Goal: Transaction & Acquisition: Book appointment/travel/reservation

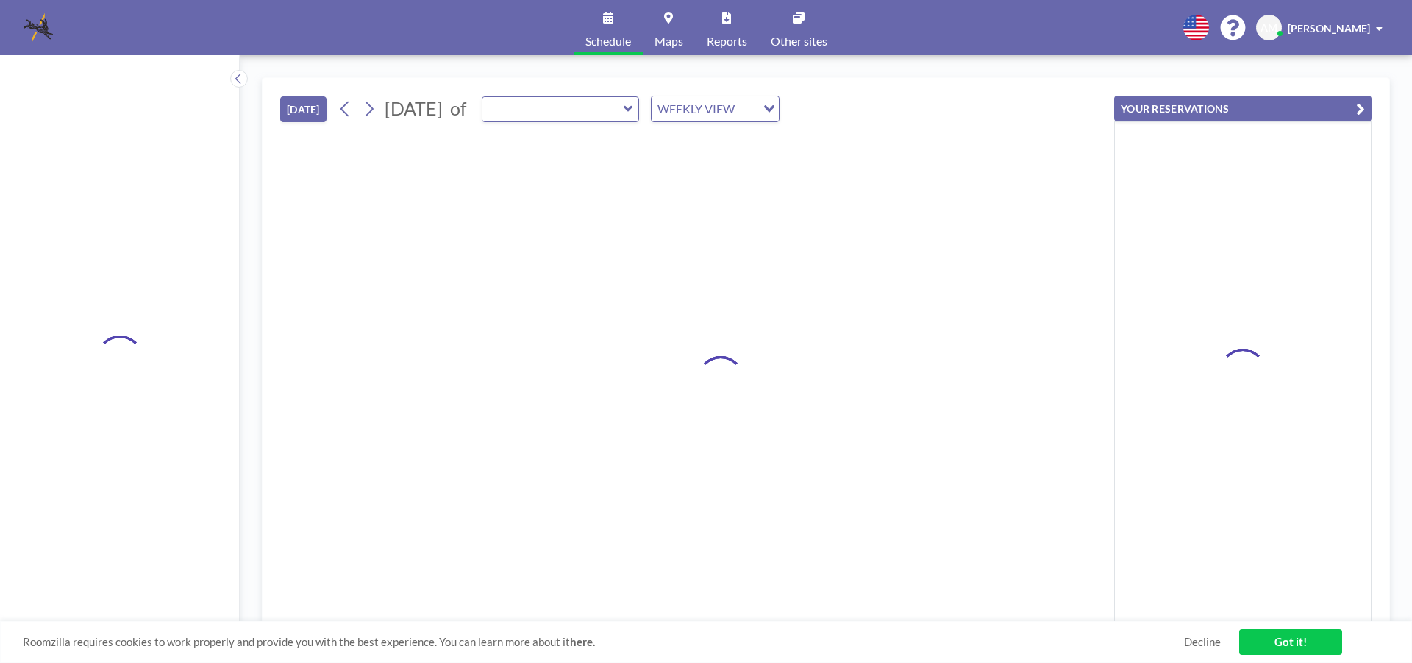
type input "[GEOGRAPHIC_DATA]"
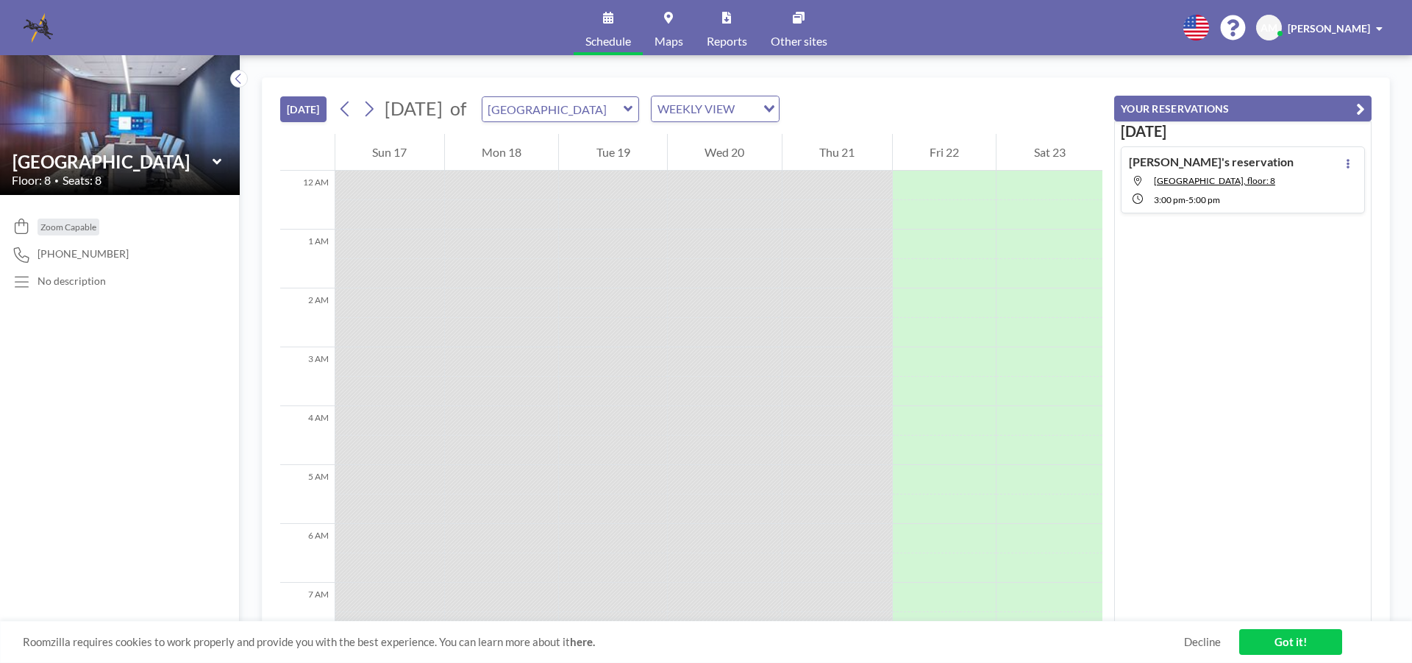
scroll to position [824, 0]
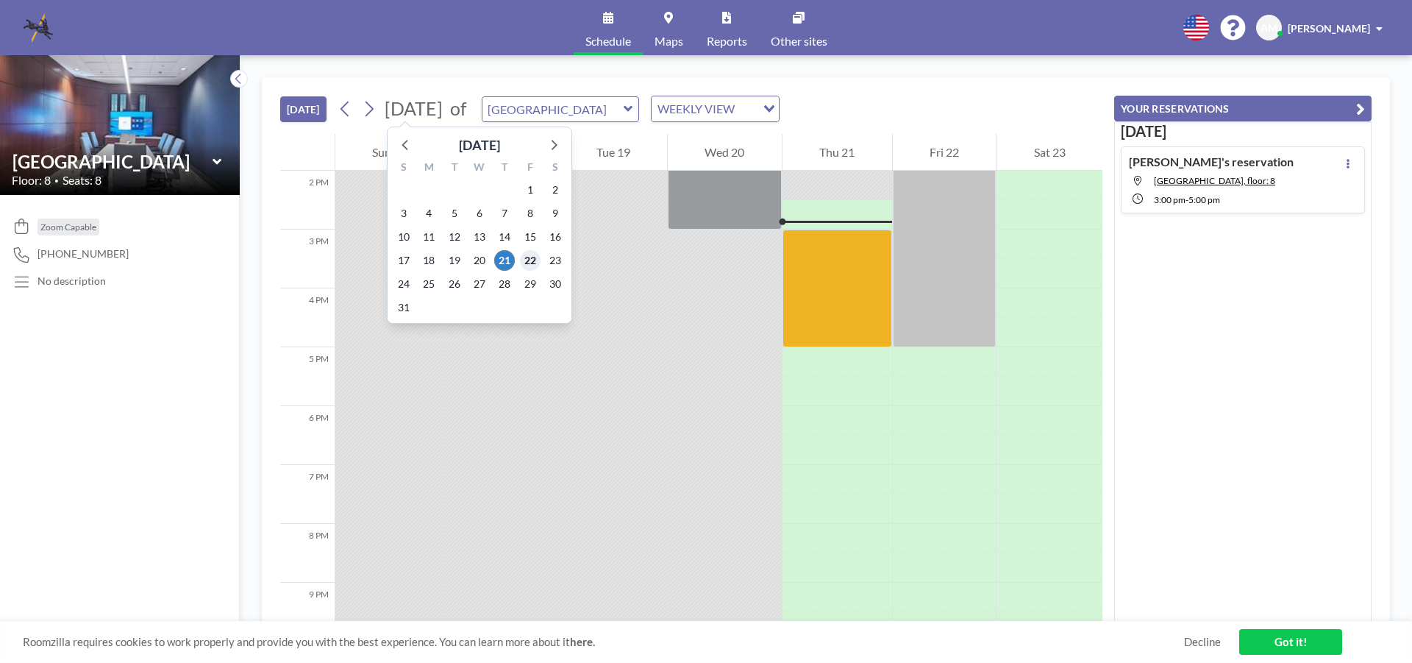
click at [530, 258] on span "22" at bounding box center [530, 260] width 21 height 21
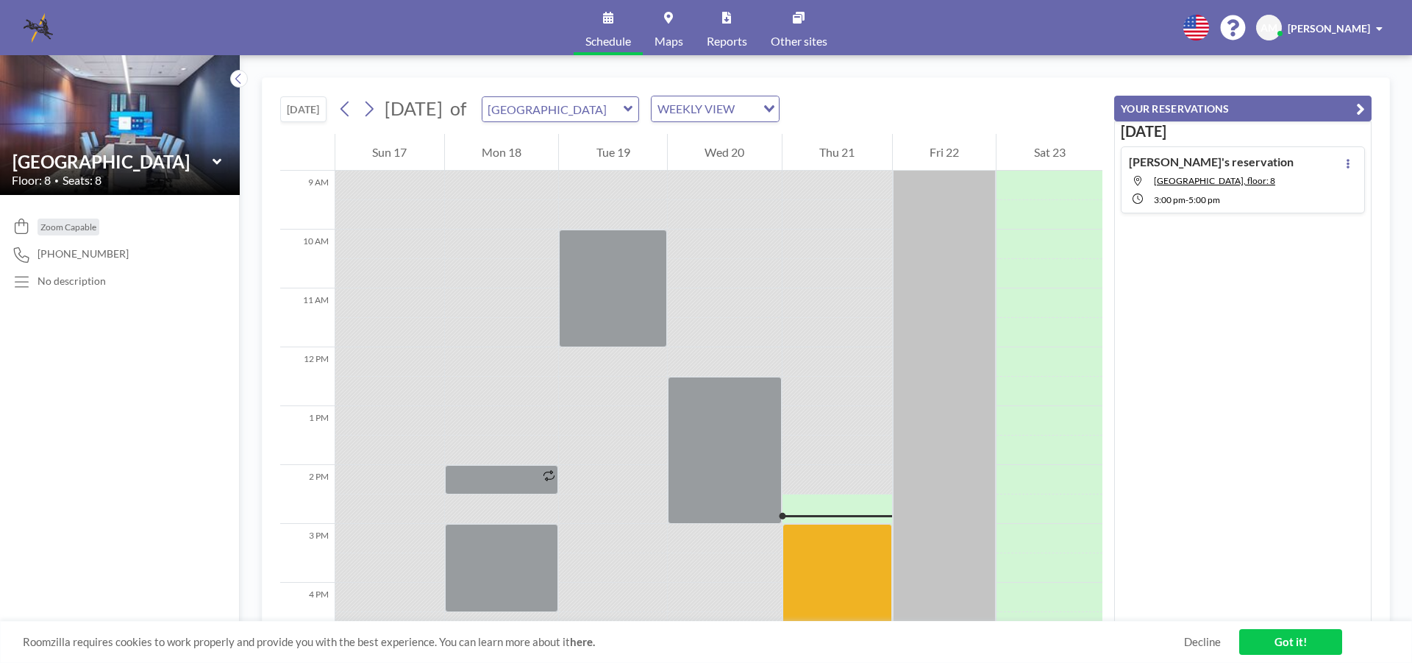
scroll to position [382, 0]
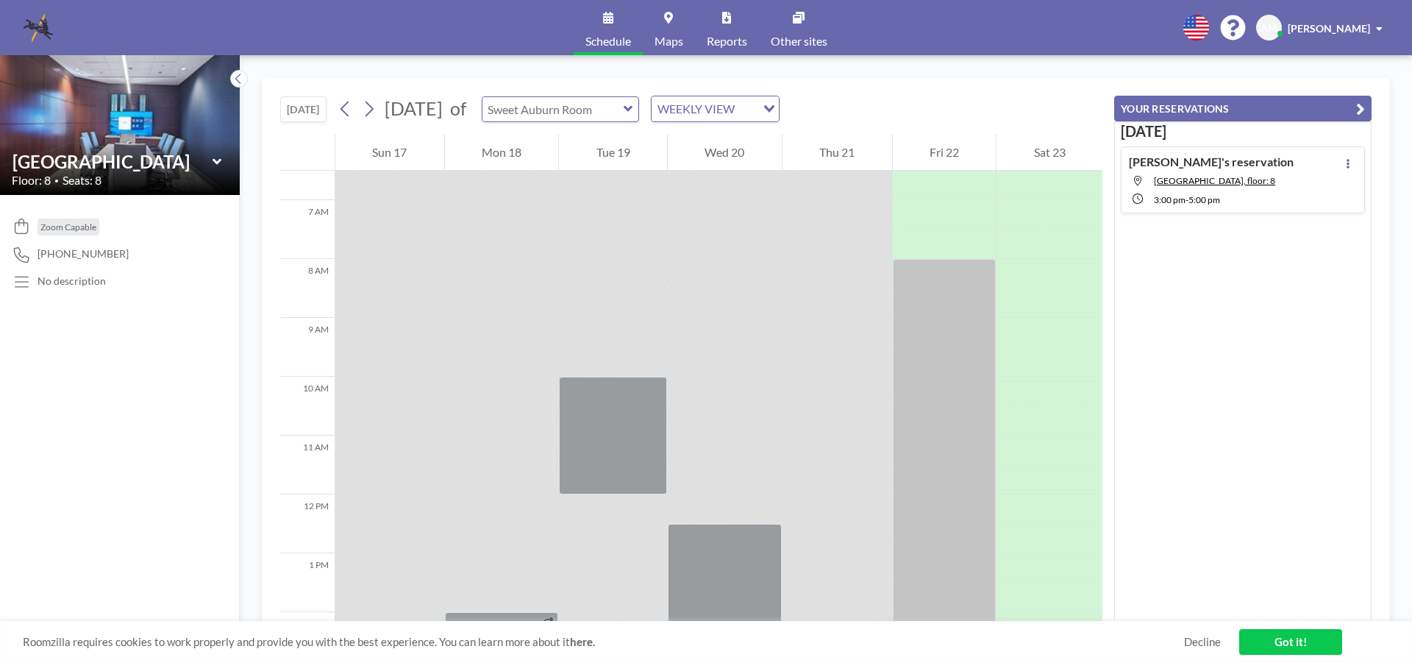
click at [640, 110] on div at bounding box center [561, 109] width 158 height 26
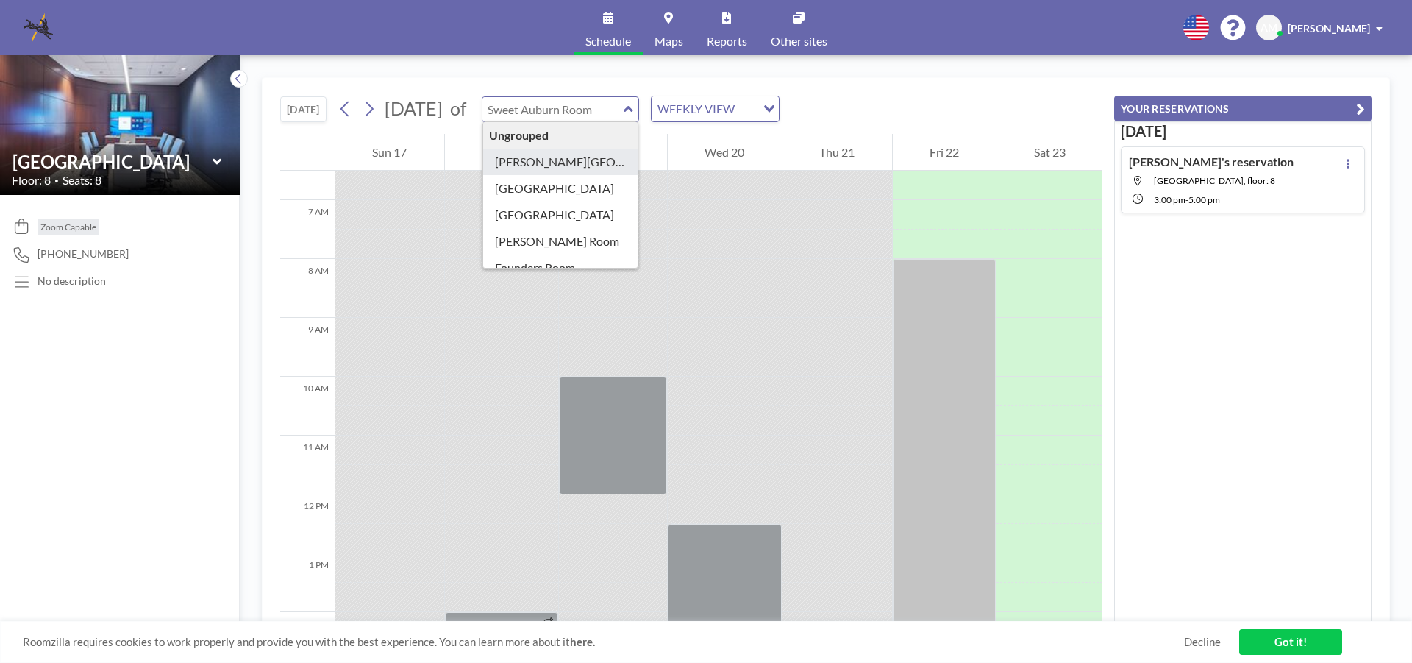
type input "[PERSON_NAME][GEOGRAPHIC_DATA]"
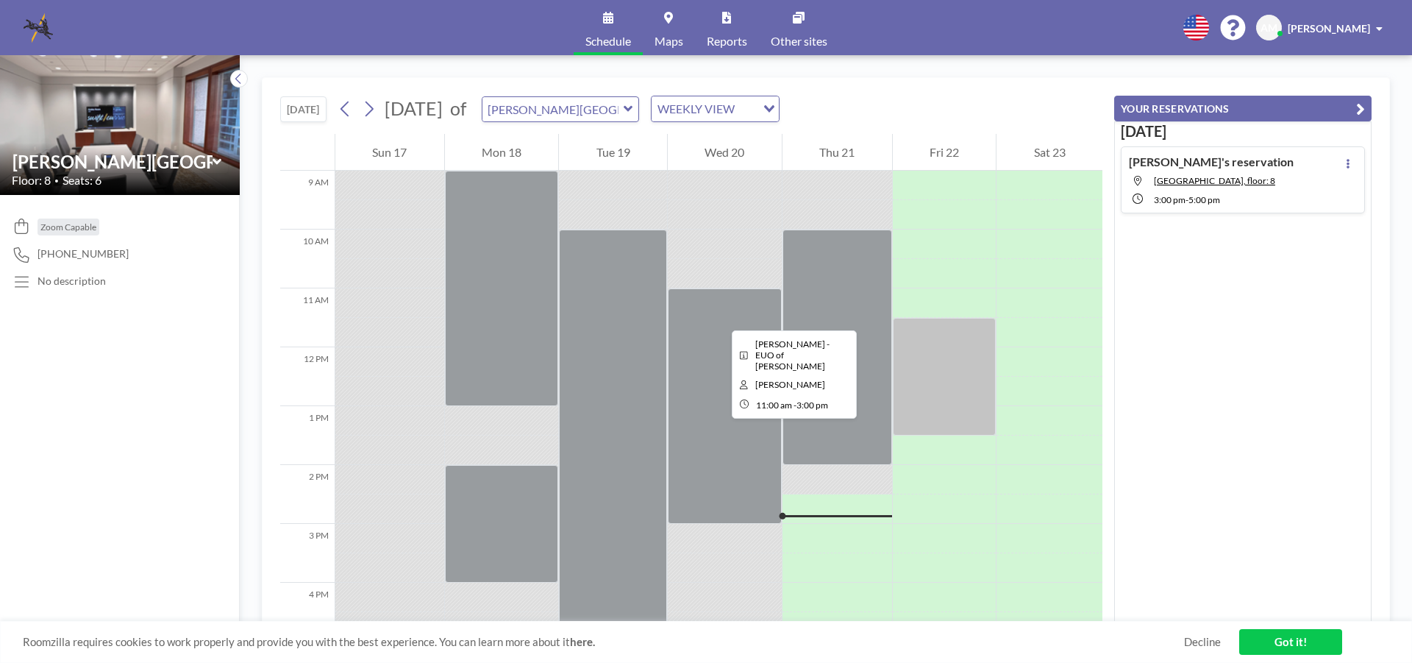
scroll to position [456, 0]
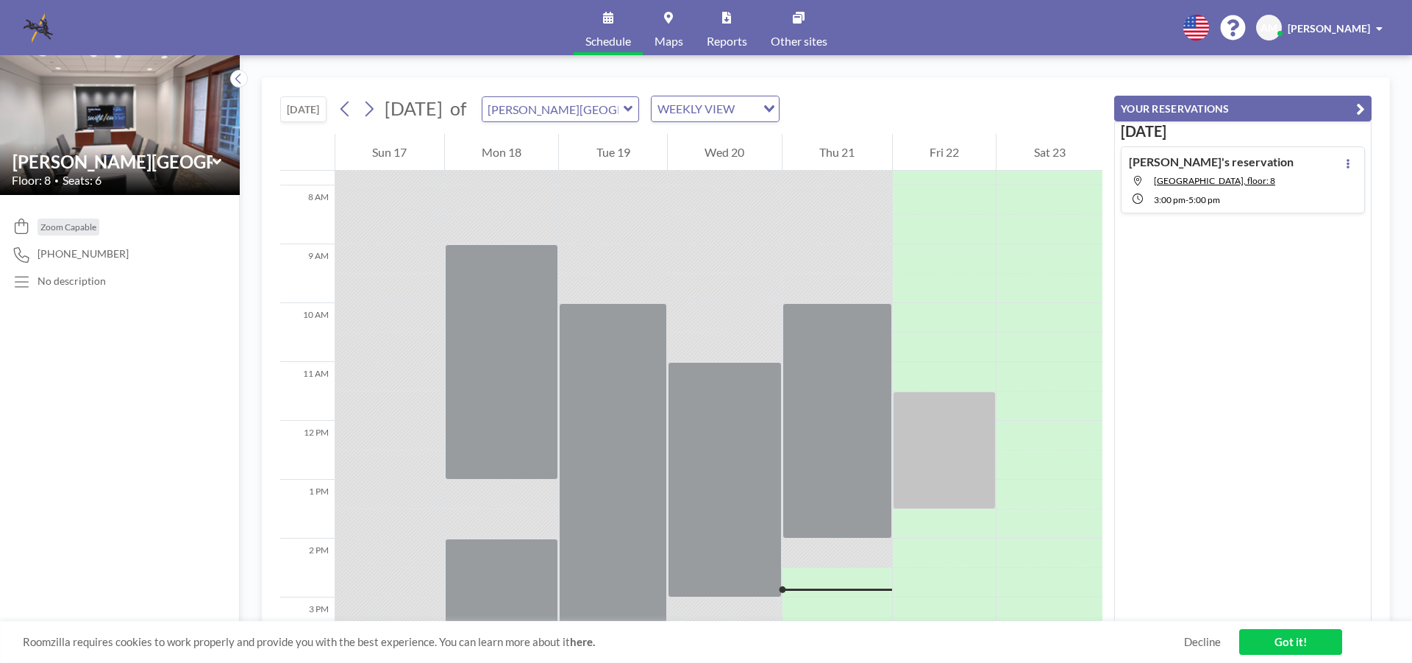
click at [633, 111] on icon at bounding box center [628, 109] width 9 height 6
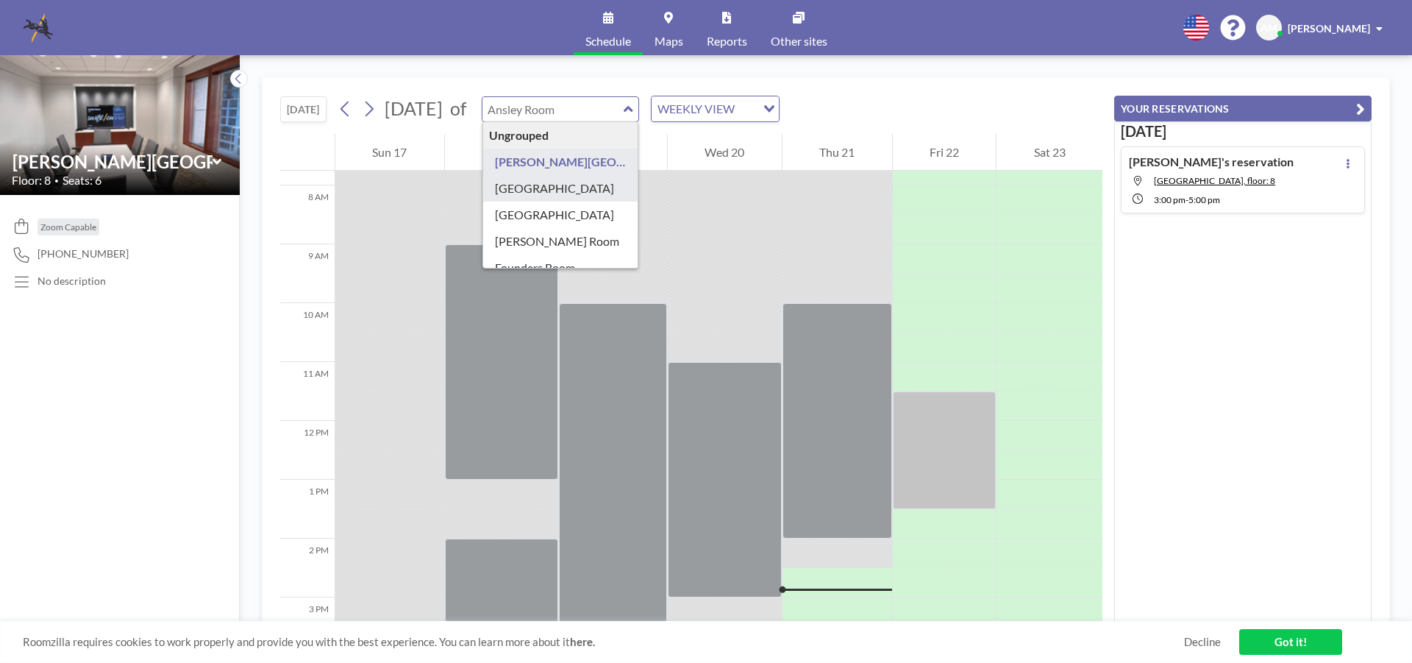
type input "[GEOGRAPHIC_DATA]"
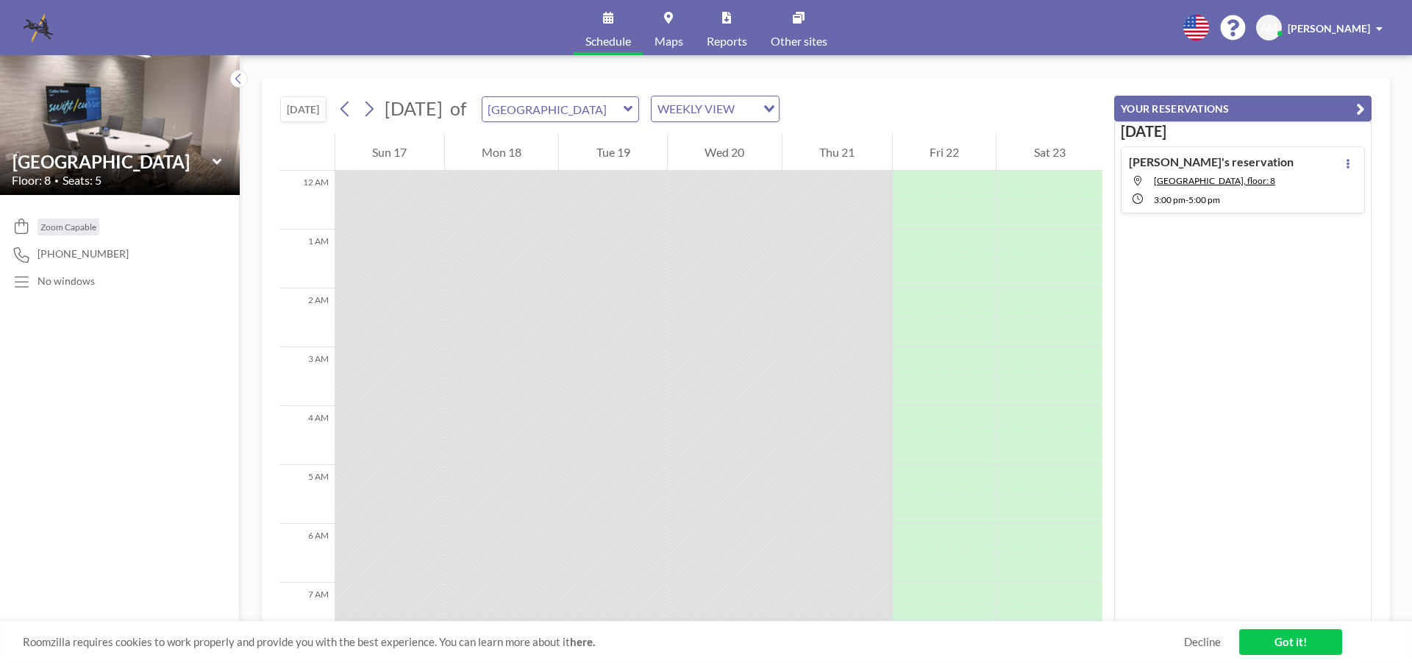
scroll to position [824, 0]
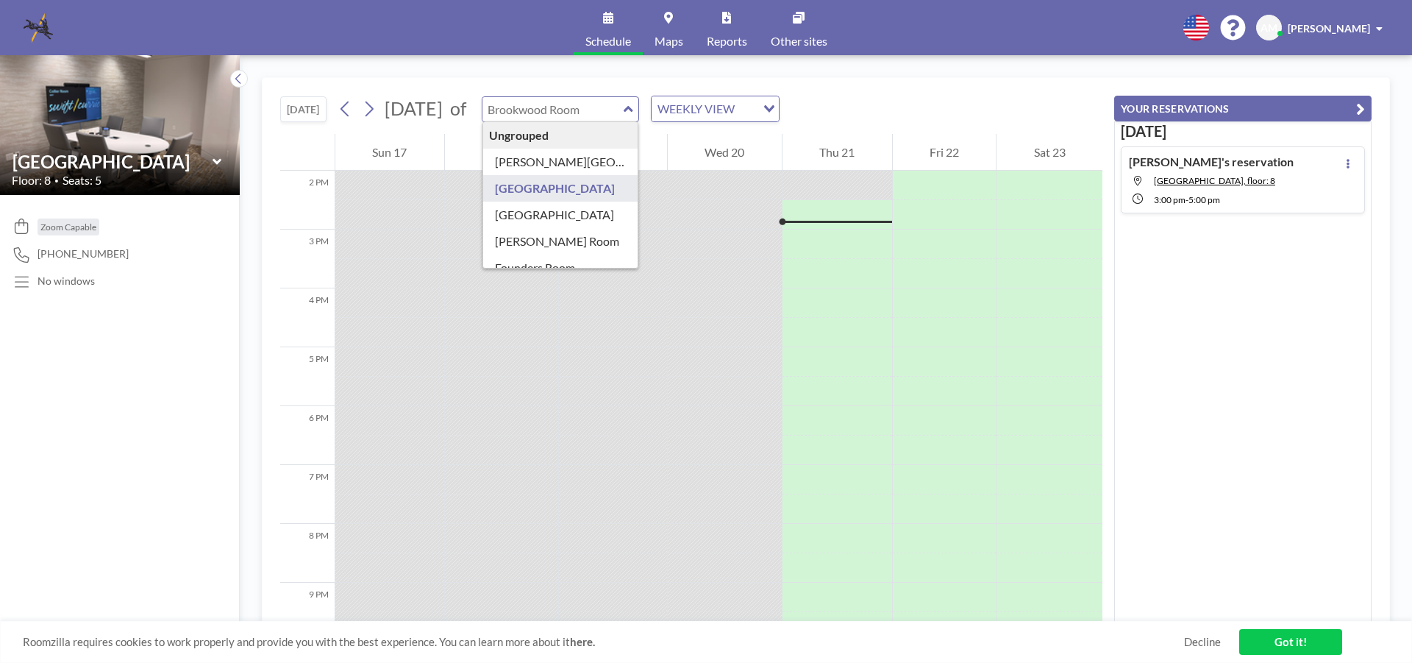
click at [640, 109] on div "Ungrouped [PERSON_NAME][GEOGRAPHIC_DATA] [GEOGRAPHIC_DATA] Buckhead Room [PERSO…" at bounding box center [561, 109] width 158 height 26
type input "[GEOGRAPHIC_DATA]"
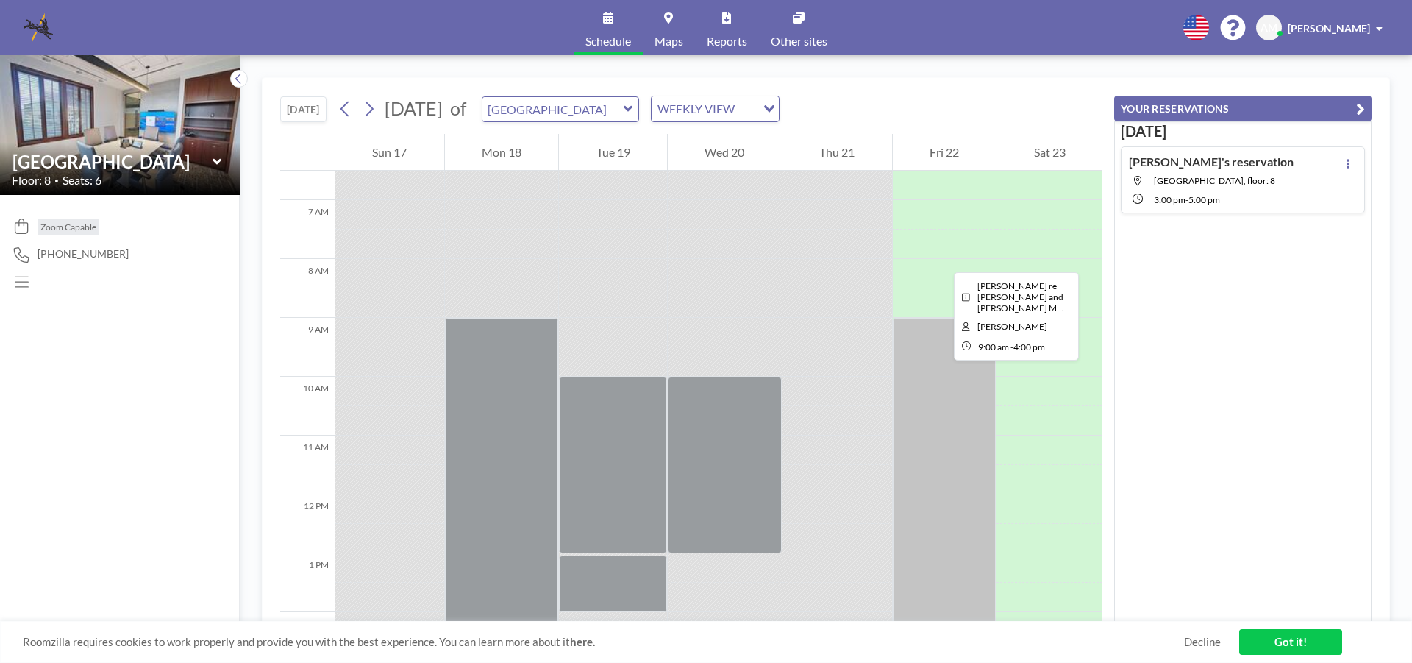
scroll to position [309, 0]
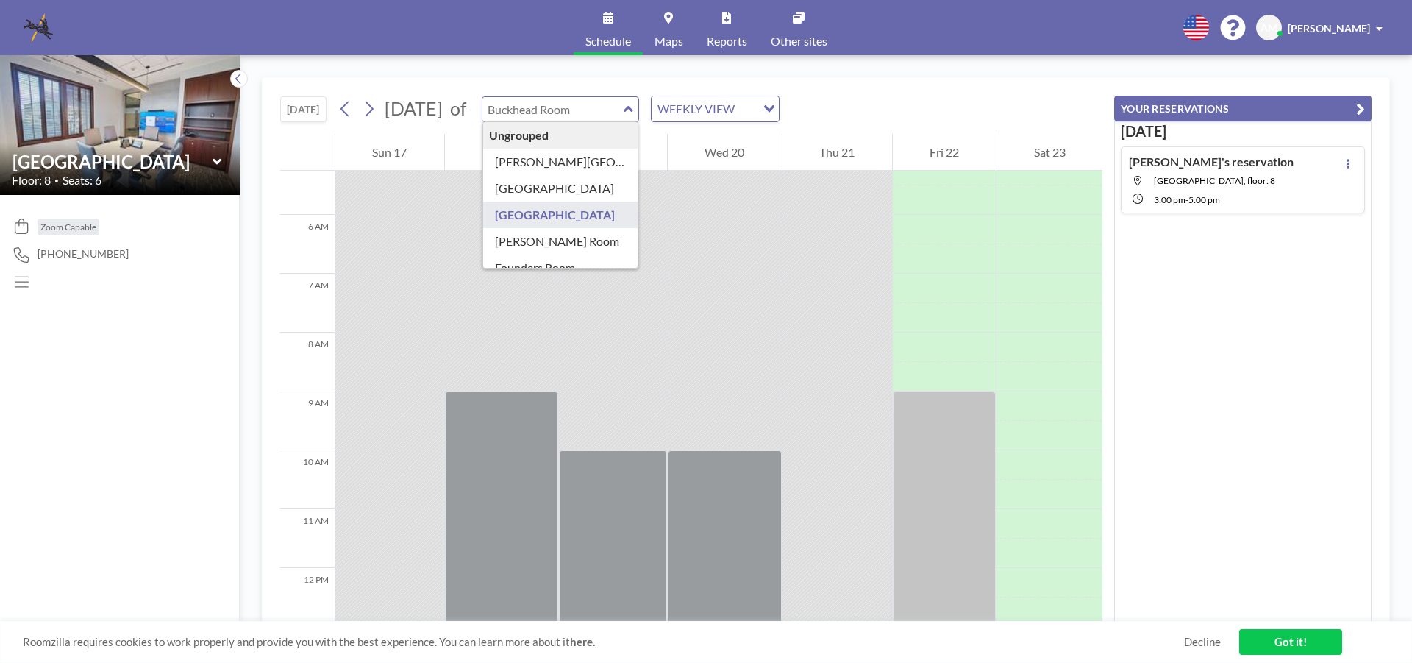
click at [624, 112] on input "text" at bounding box center [552, 109] width 141 height 24
type input "[PERSON_NAME] Room"
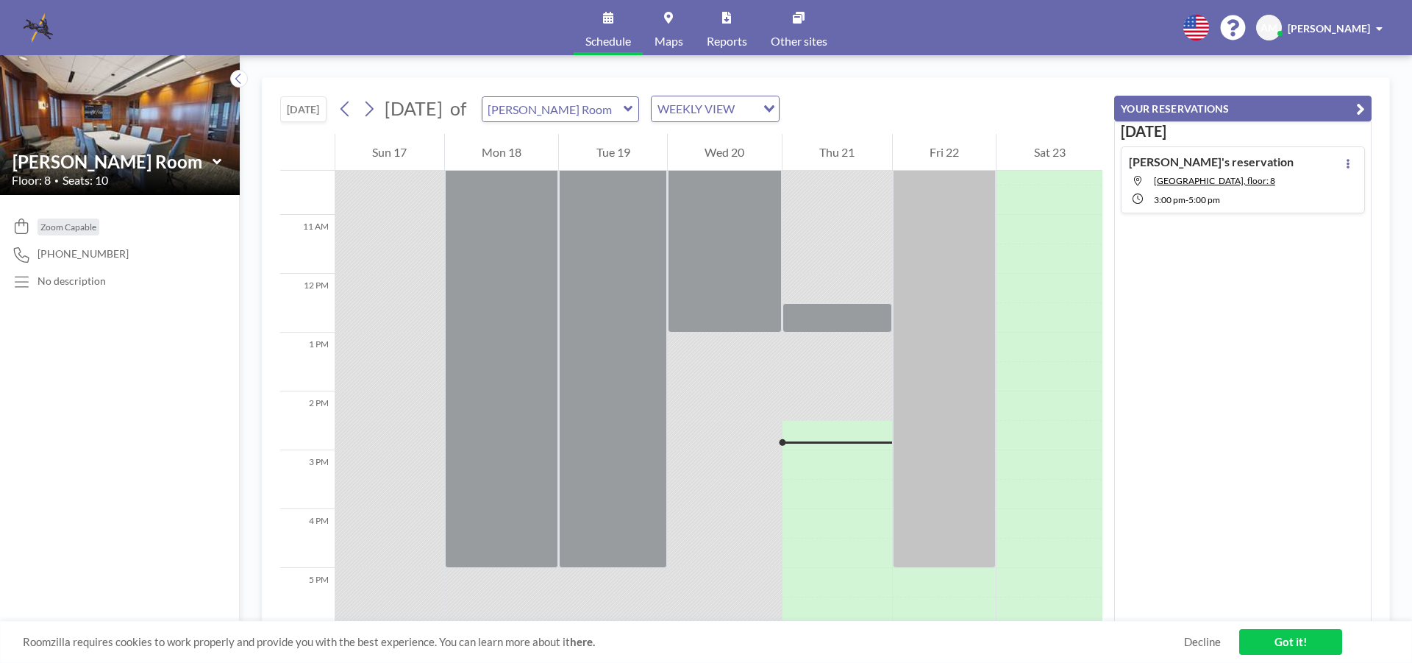
scroll to position [456, 0]
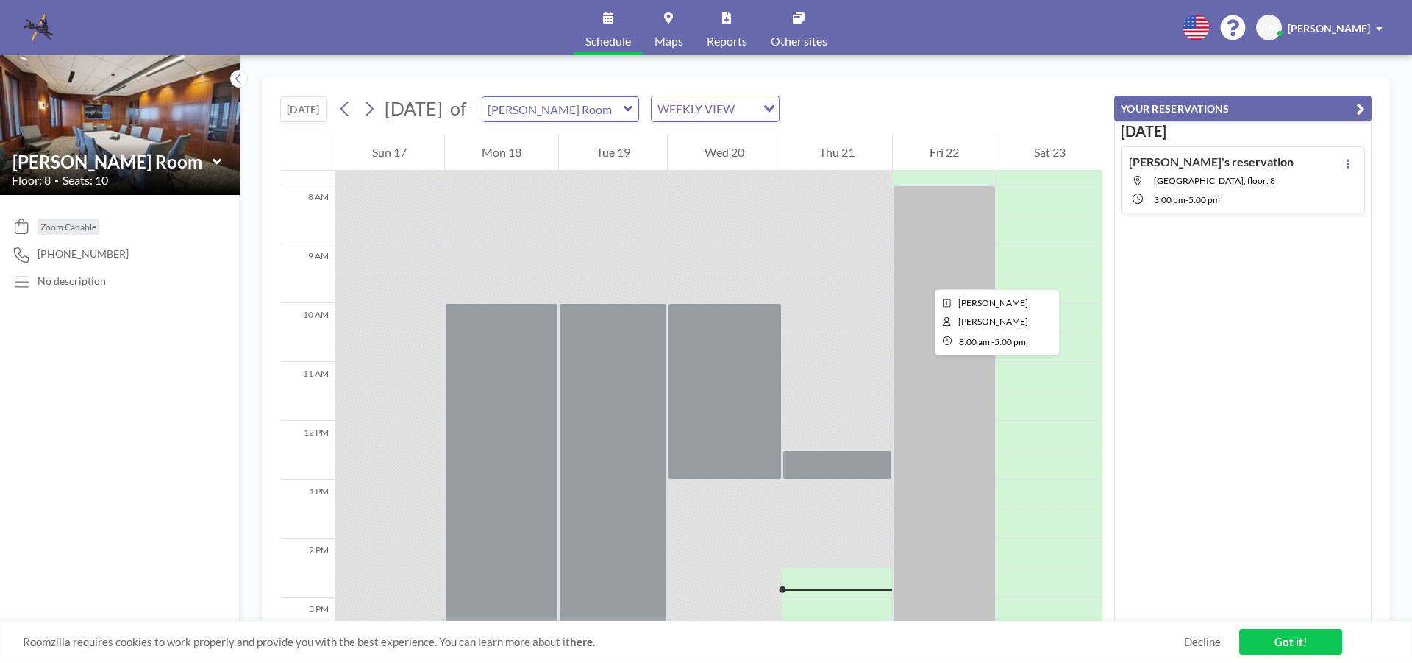
click at [923, 276] on div at bounding box center [945, 450] width 104 height 530
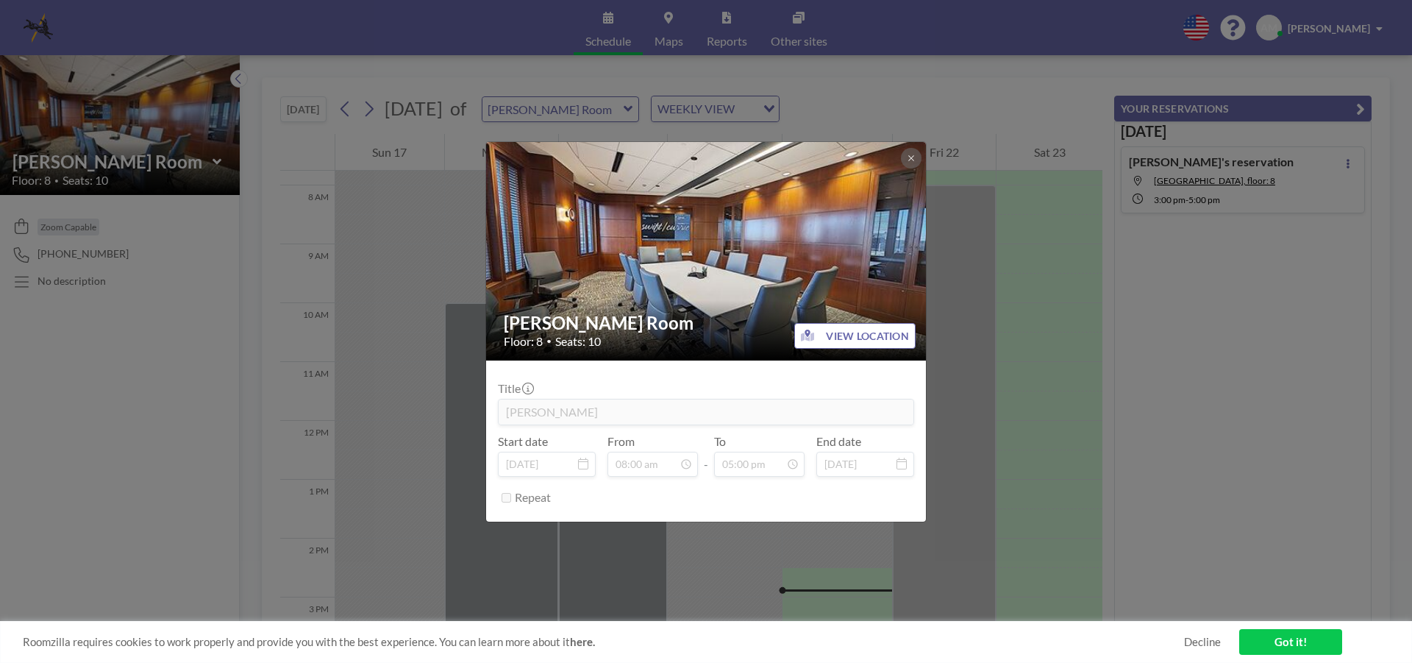
click at [669, 107] on div "[PERSON_NAME] Room Floor: 8 • Seats: 10 VIEW LOCATION Title [PERSON_NAME] Start…" at bounding box center [706, 331] width 1412 height 663
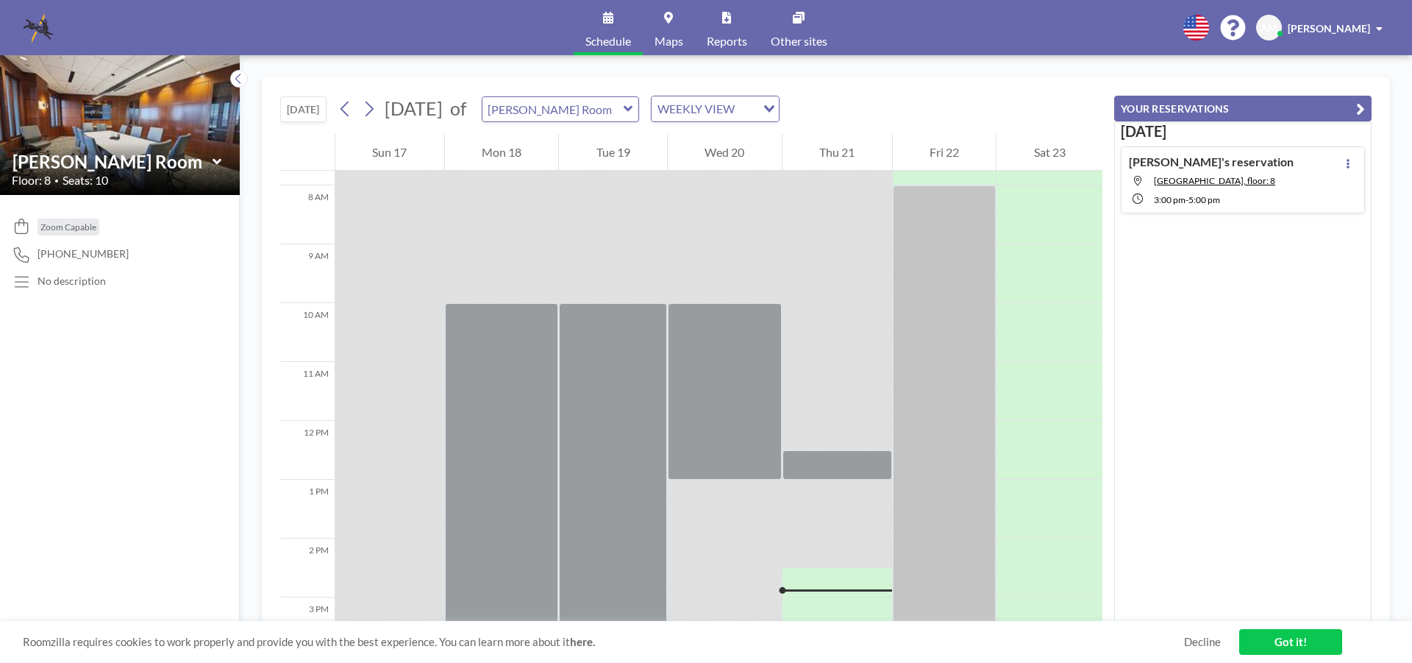
click at [633, 114] on icon at bounding box center [629, 108] width 10 height 15
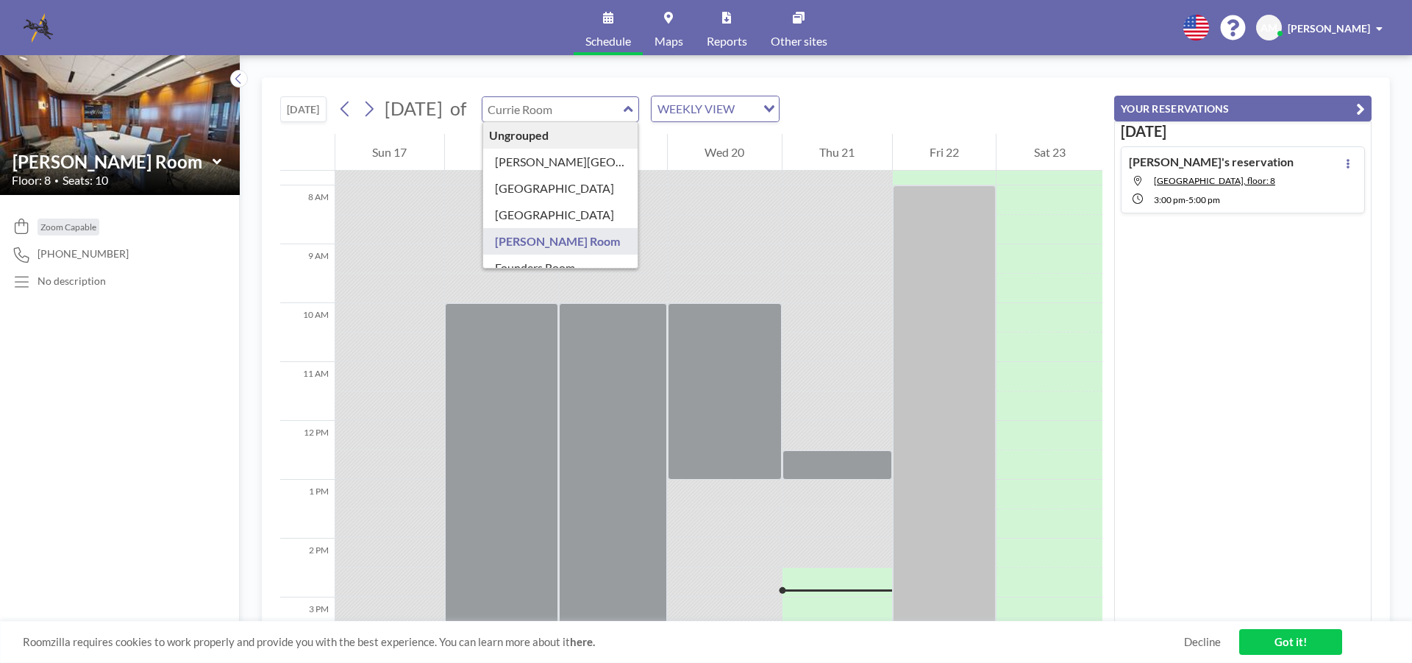
scroll to position [147, 0]
type input "[PERSON_NAME] Room"
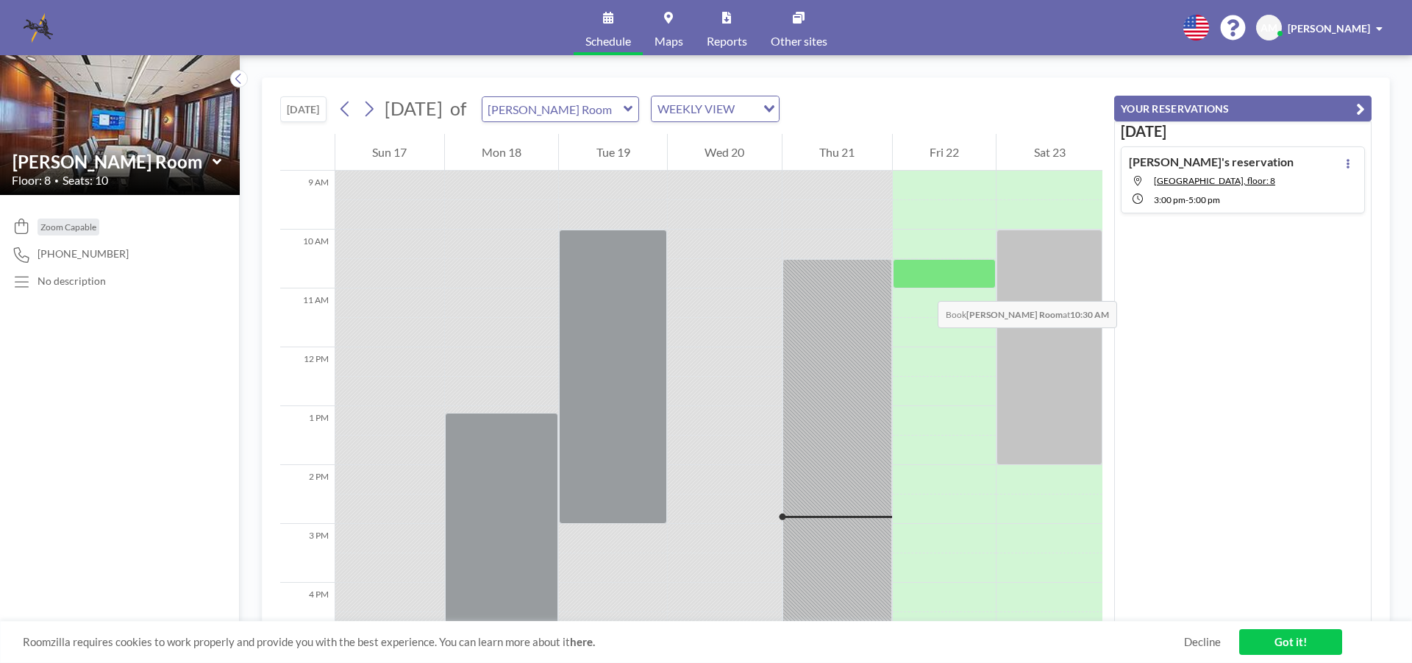
scroll to position [456, 0]
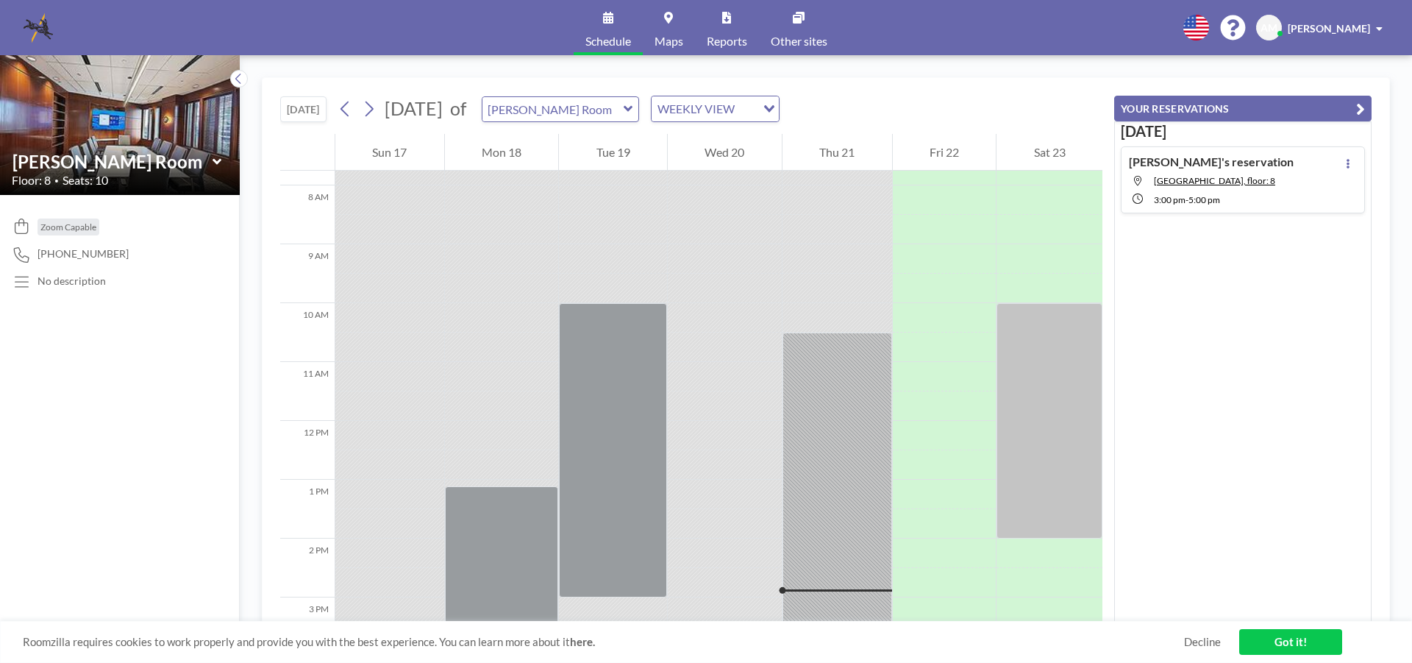
click at [633, 111] on icon at bounding box center [629, 108] width 10 height 15
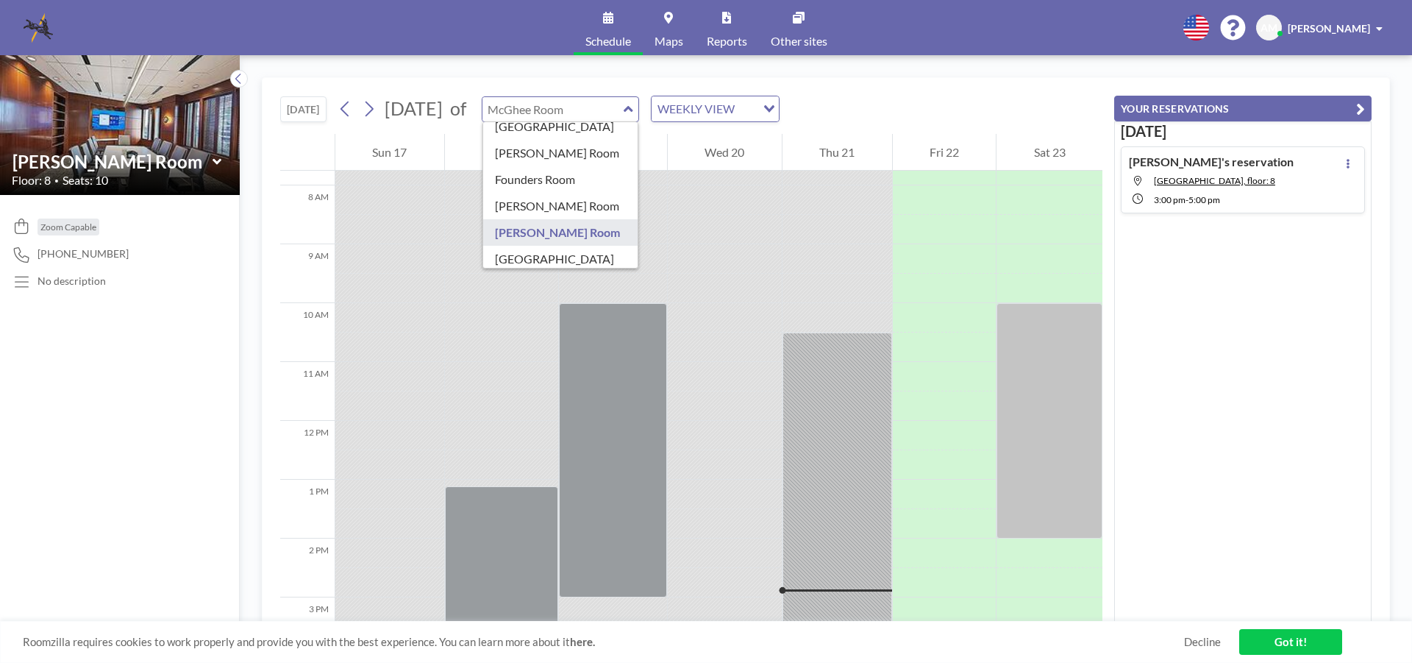
scroll to position [118, 0]
type input "[GEOGRAPHIC_DATA]"
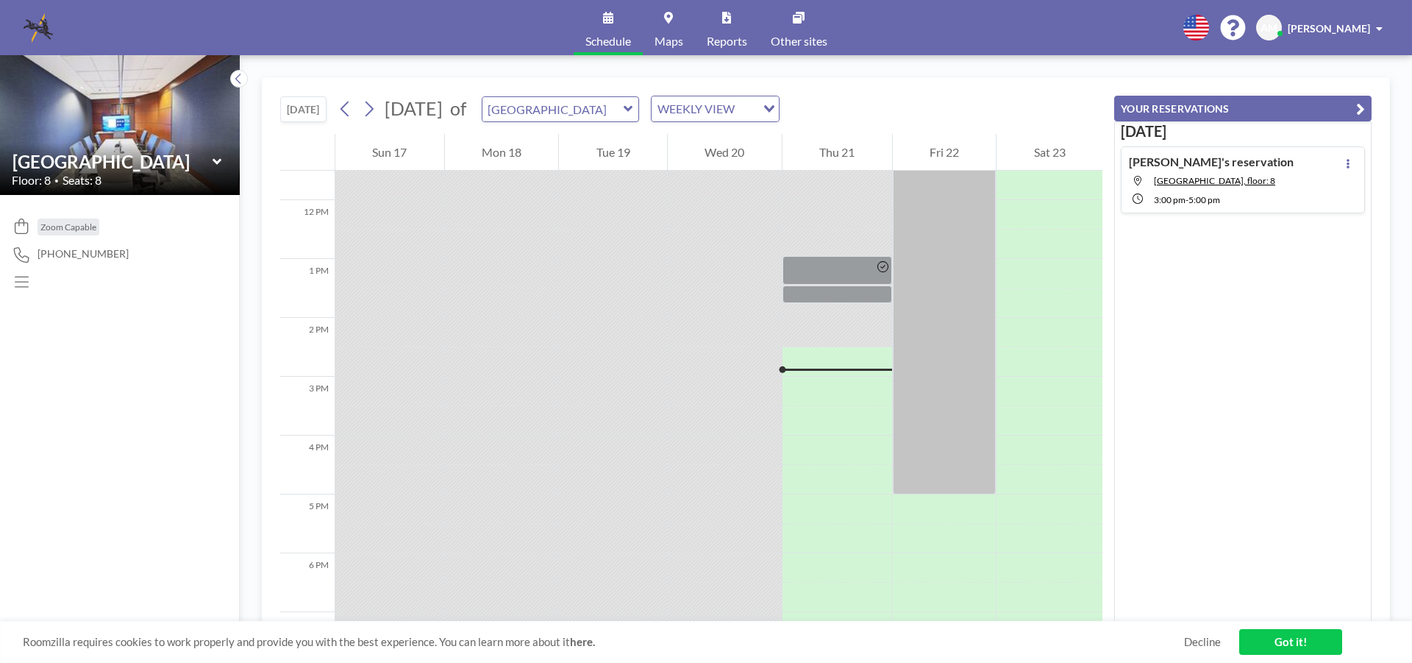
scroll to position [530, 0]
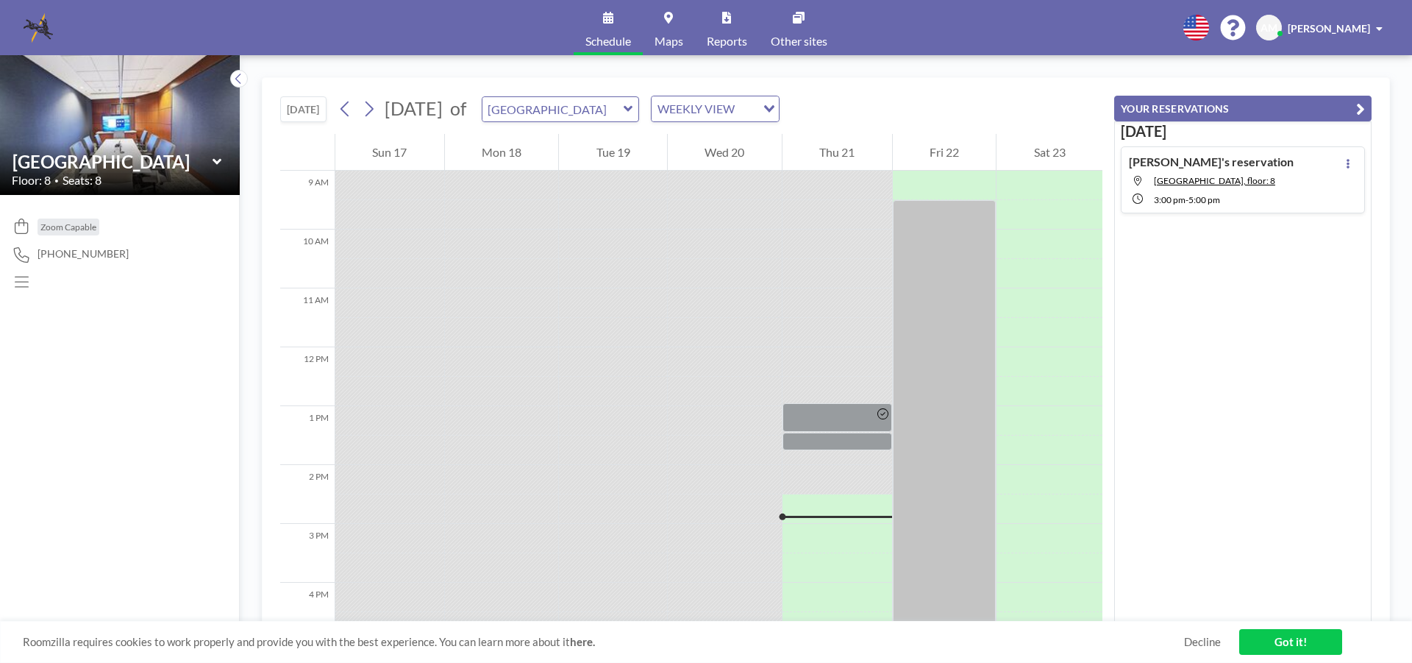
click at [633, 108] on icon at bounding box center [628, 109] width 9 height 6
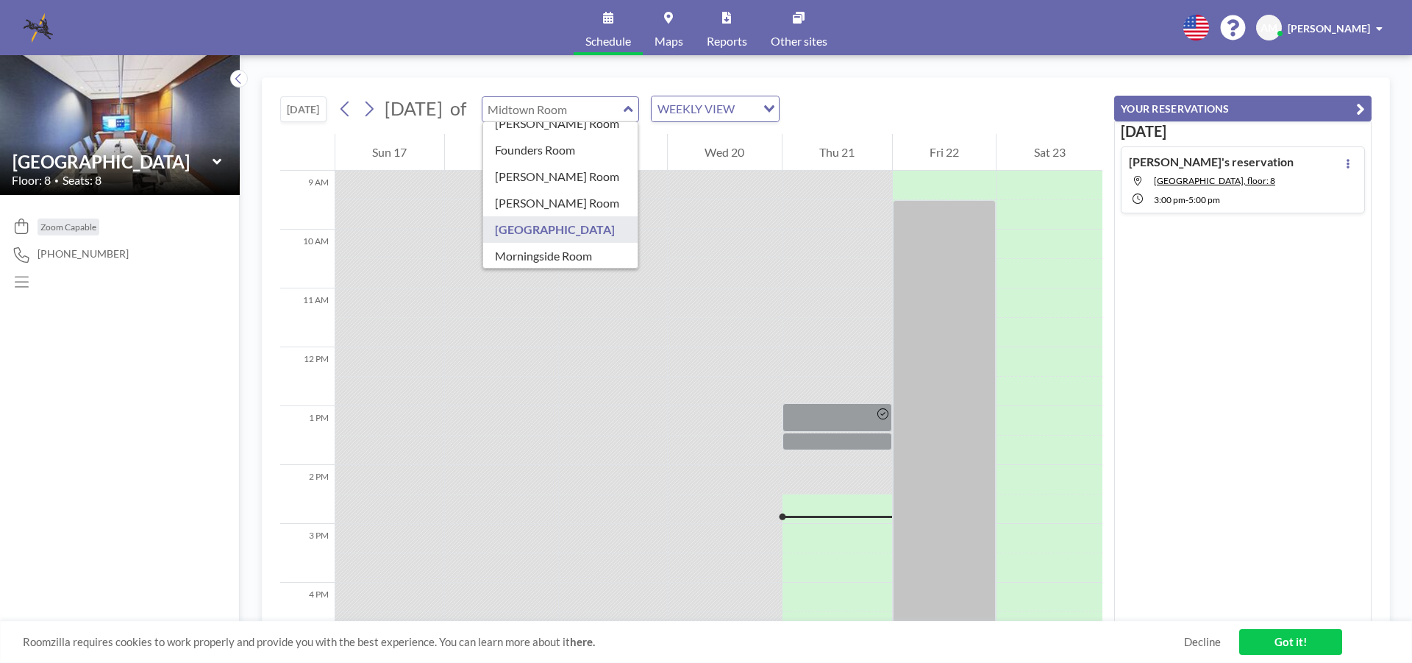
scroll to position [147, 0]
type input "Morningside Room"
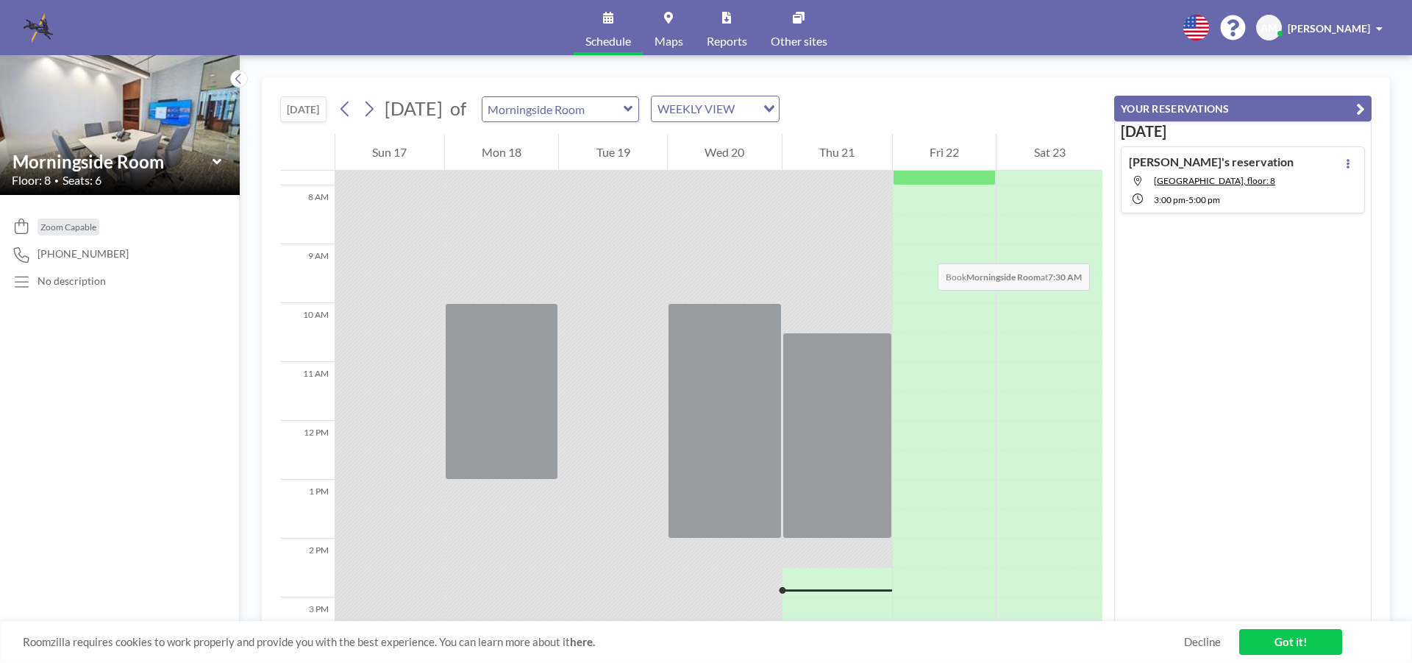
scroll to position [382, 0]
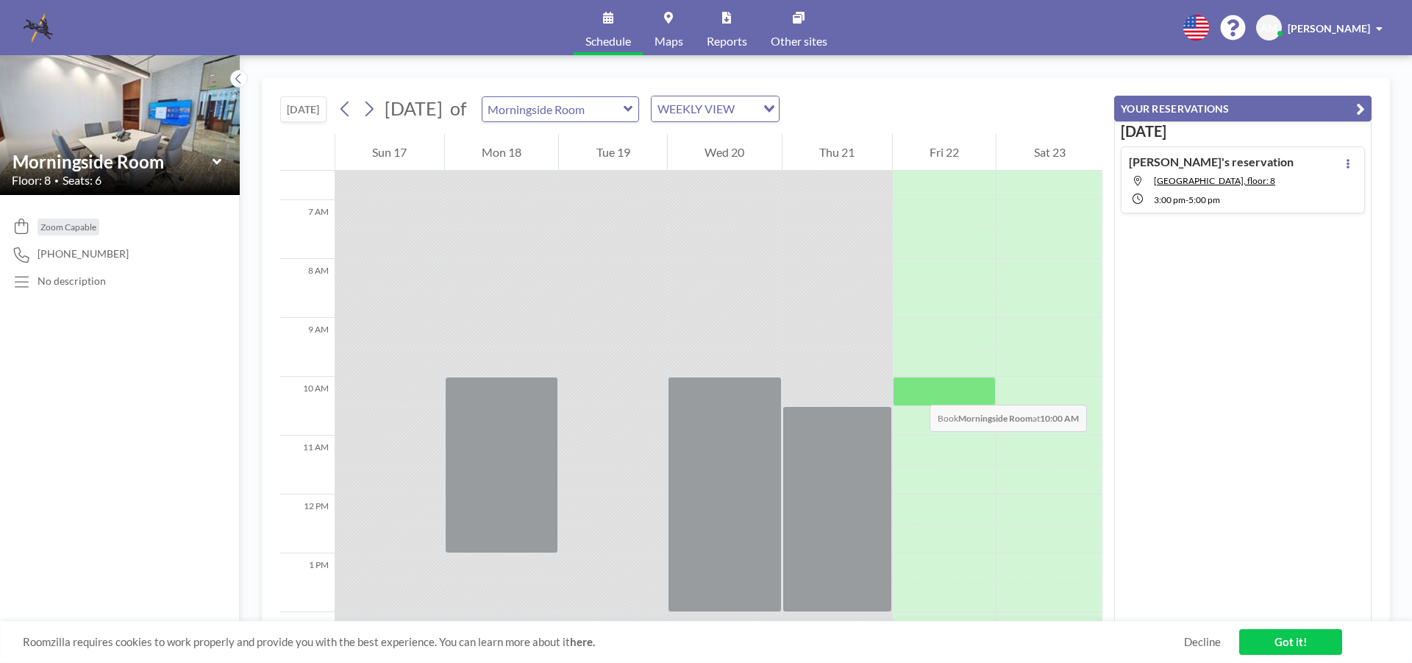
click at [915, 390] on div at bounding box center [945, 391] width 104 height 29
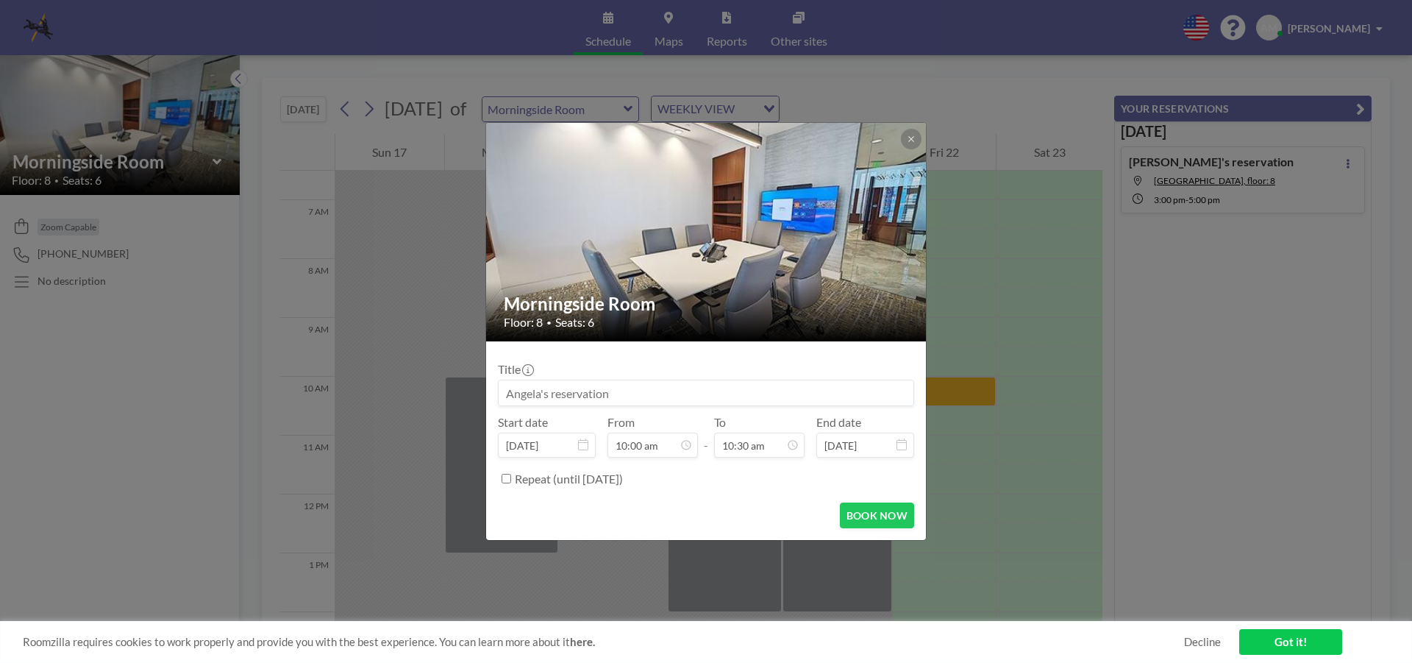
click at [915, 390] on form "Title Start date [DATE] From 10:00 am - To 10:30 am End date [DATE] Repeat (unt…" at bounding box center [706, 440] width 440 height 199
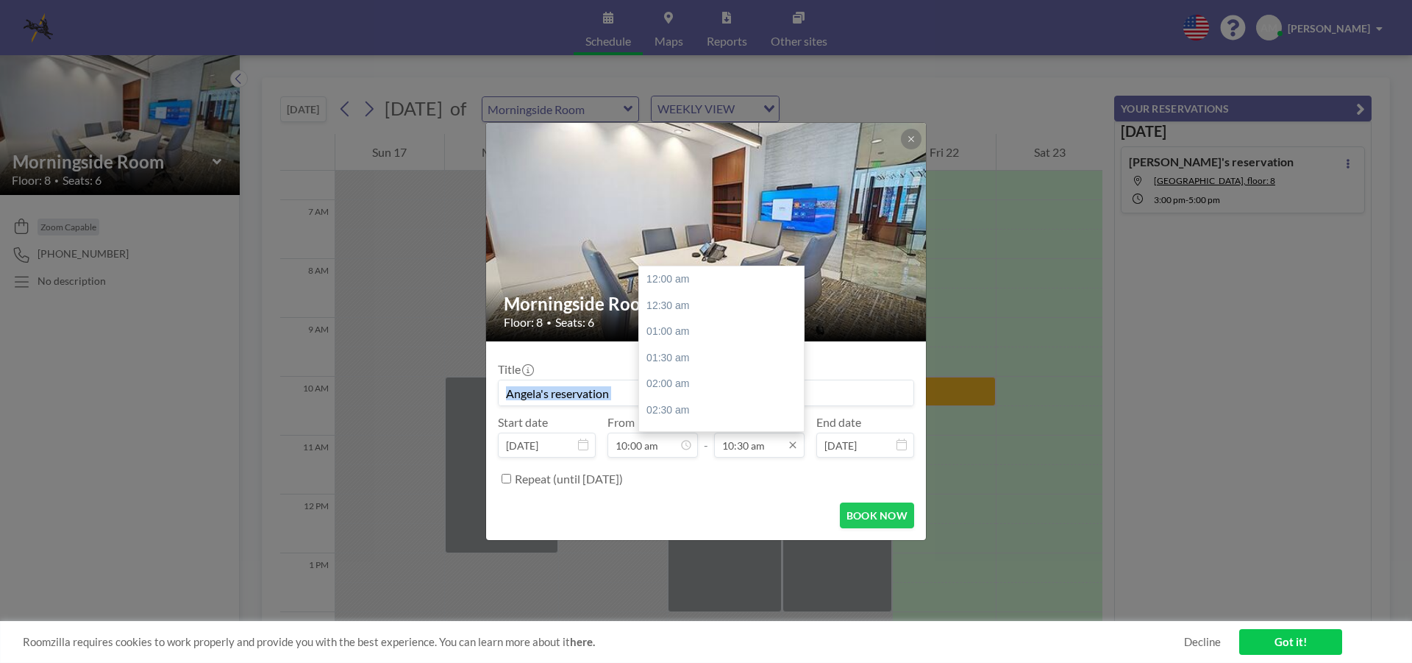
scroll to position [549, 0]
click at [701, 391] on div "12:30 pm" at bounding box center [725, 384] width 172 height 26
type input "12:30 pm"
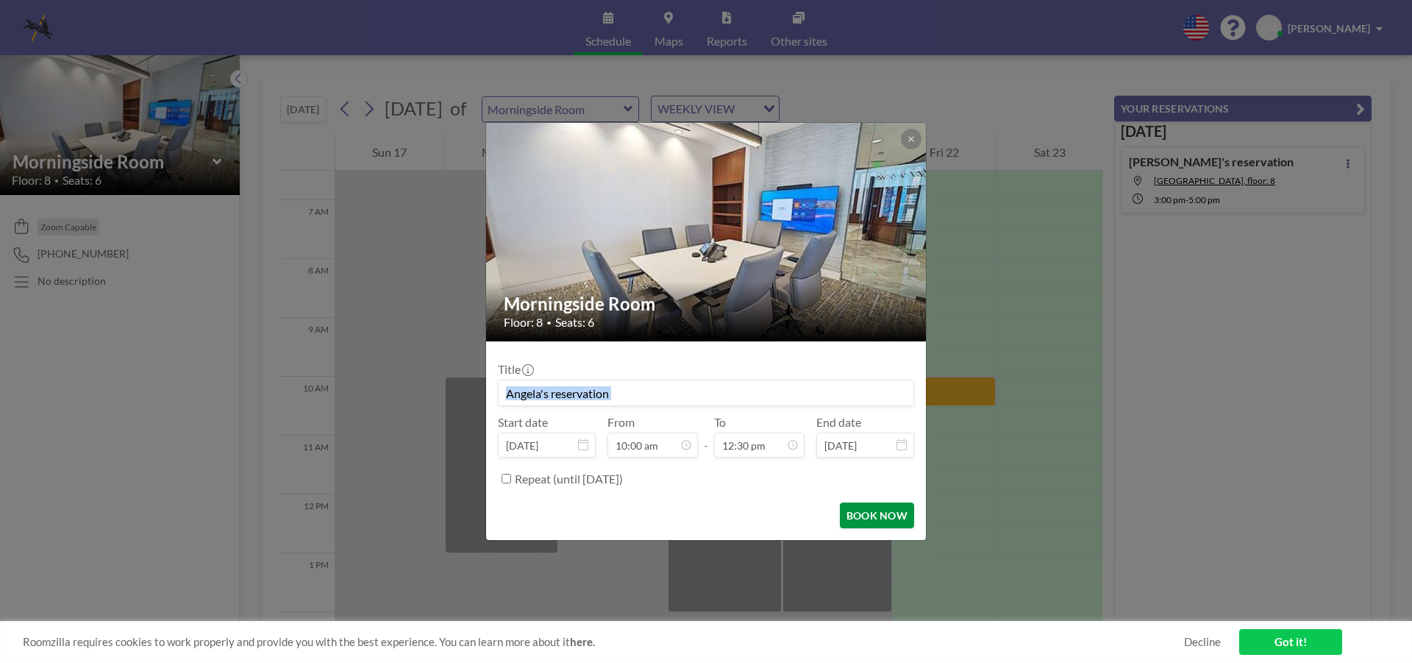
click at [860, 519] on button "BOOK NOW" at bounding box center [877, 515] width 74 height 26
